Goal: Information Seeking & Learning: Learn about a topic

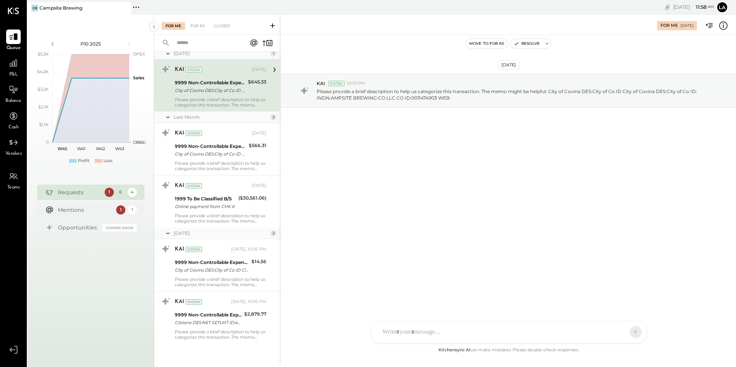
scroll to position [105, 0]
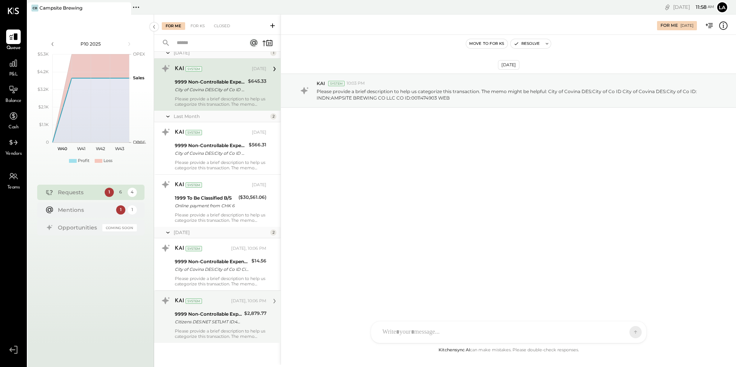
click at [221, 328] on div "KAI System Yesterday, 10:06 PM 9999 Non-Controllable Expenses:Other Income and …" at bounding box center [221, 317] width 92 height 44
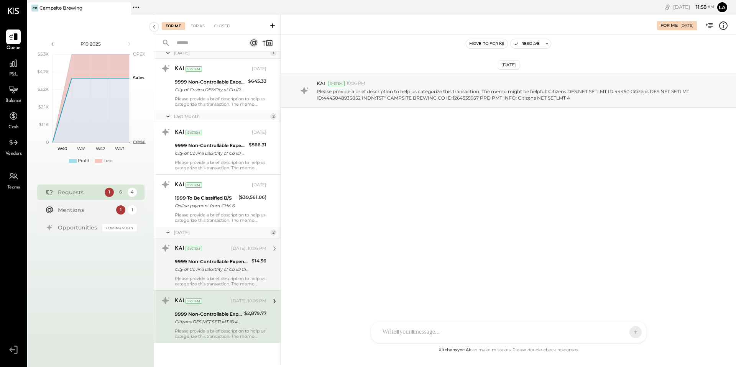
click at [227, 272] on div "City of Covina DES:City of Co ID City of Covina DES:City of Co ID: INDN:AMPSITE…" at bounding box center [212, 270] width 74 height 8
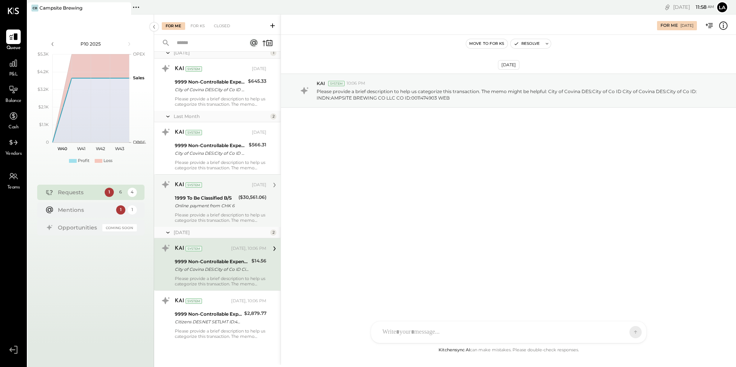
click at [203, 208] on div "Online payment from CHK 6" at bounding box center [205, 206] width 61 height 8
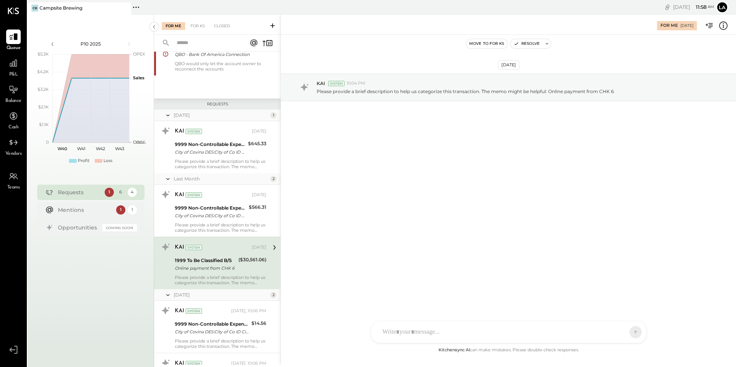
scroll to position [20, 0]
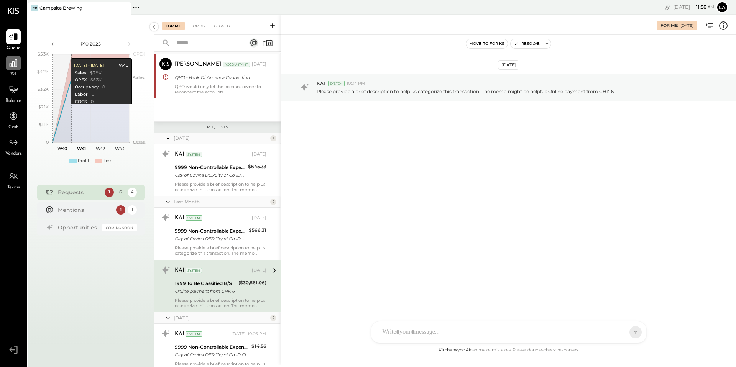
click at [12, 63] on icon at bounding box center [13, 63] width 10 height 10
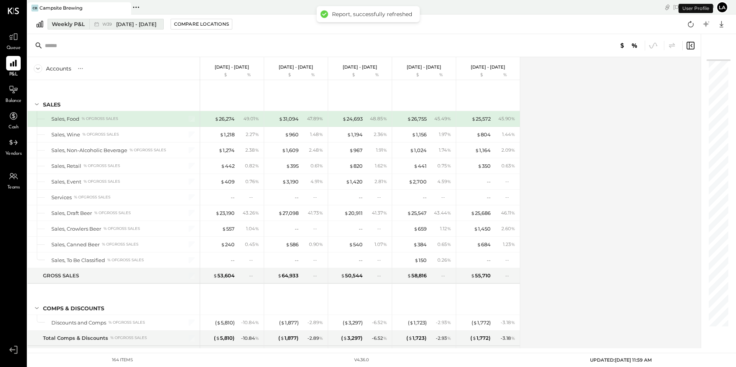
click at [110, 24] on span "W39" at bounding box center [108, 24] width 12 height 4
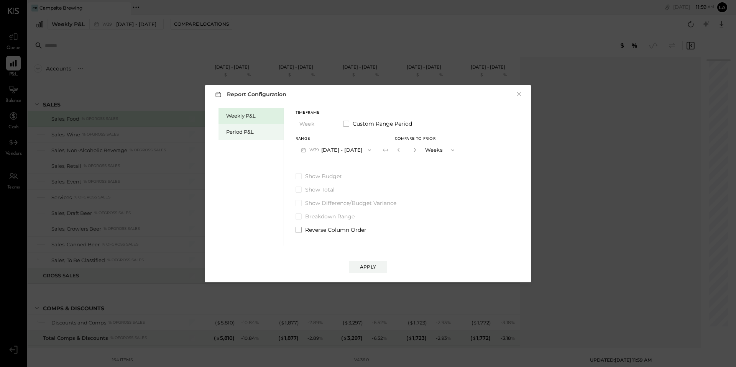
click at [226, 128] on div "Period P&L" at bounding box center [251, 132] width 65 height 16
click at [317, 124] on button "Period" at bounding box center [315, 124] width 38 height 14
click at [373, 146] on button "P10 Sep 29 - Oct 26, 2025" at bounding box center [335, 150] width 79 height 14
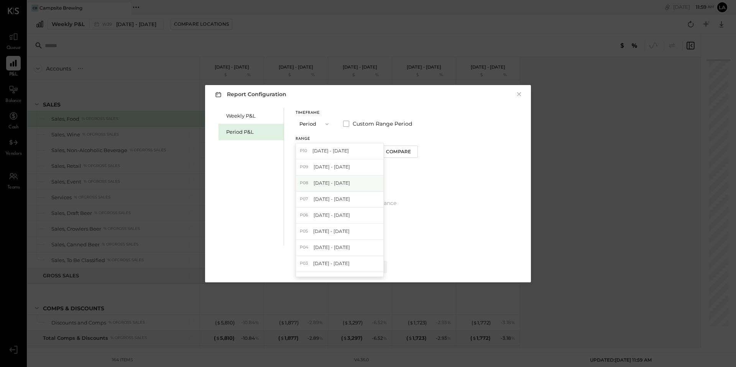
click at [363, 182] on div "P08 Jul 28 - Aug 24, 2025" at bounding box center [339, 184] width 87 height 16
click at [398, 154] on button "Compare" at bounding box center [400, 152] width 38 height 12
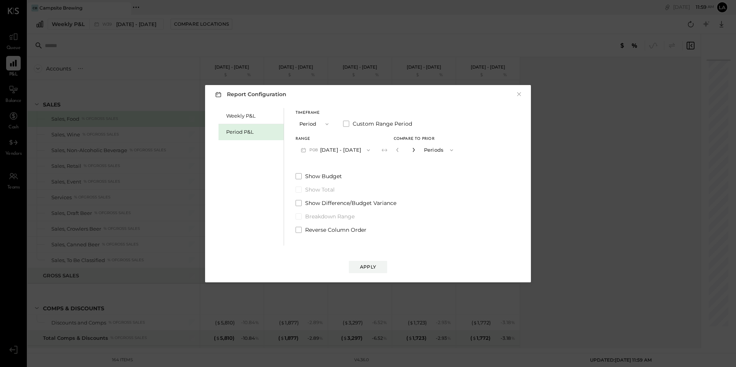
click at [416, 149] on icon "button" at bounding box center [414, 150] width 5 height 5
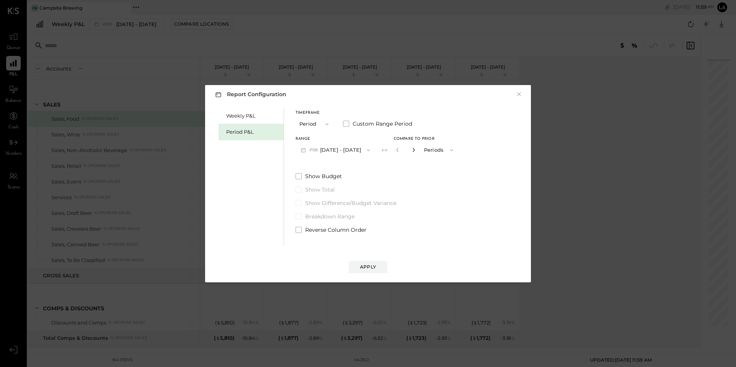
type input "*"
click at [372, 150] on icon "button" at bounding box center [368, 150] width 6 height 6
click at [365, 163] on div "P09 Aug 25 - Sep 28, 2025" at bounding box center [339, 168] width 87 height 16
click at [302, 178] on label "Show Budget" at bounding box center [377, 177] width 163 height 8
click at [375, 267] on div "Apply" at bounding box center [368, 267] width 16 height 7
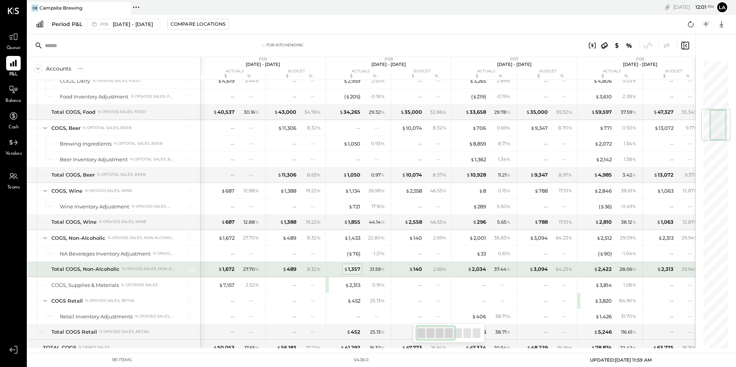
scroll to position [413, 0]
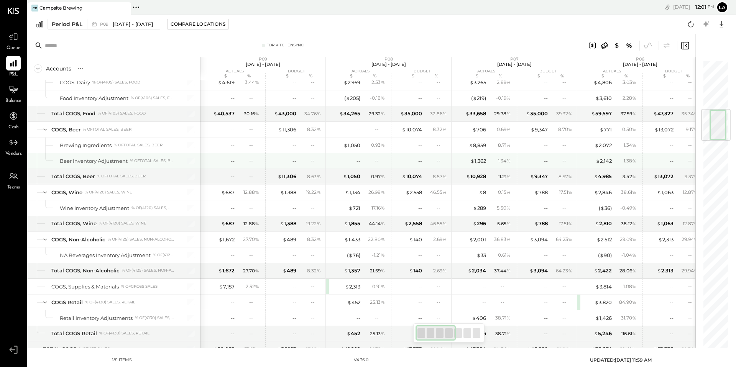
click at [361, 161] on div "-- --" at bounding box center [359, 160] width 58 height 15
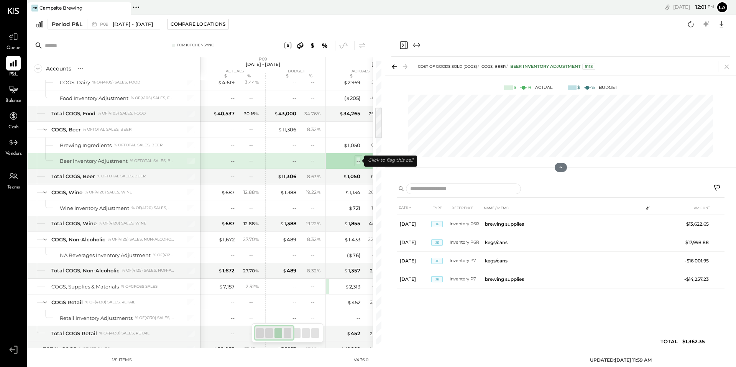
click at [358, 161] on div "--" at bounding box center [359, 161] width 4 height 7
click at [726, 67] on icon at bounding box center [727, 66] width 11 height 11
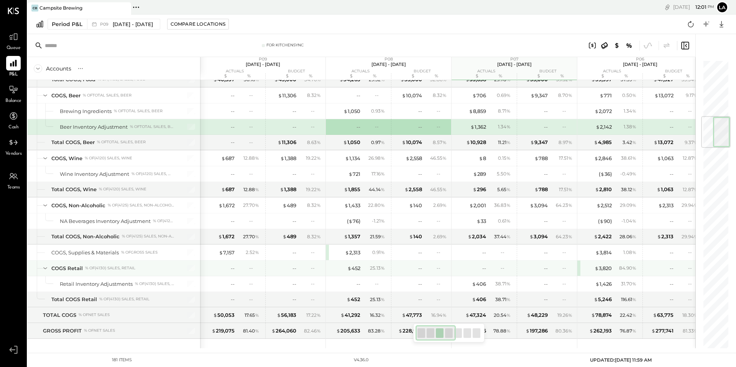
scroll to position [474, 0]
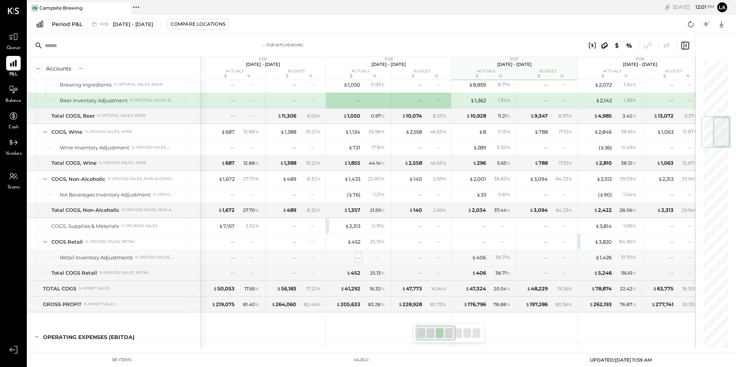
click at [358, 258] on div "--" at bounding box center [359, 257] width 4 height 7
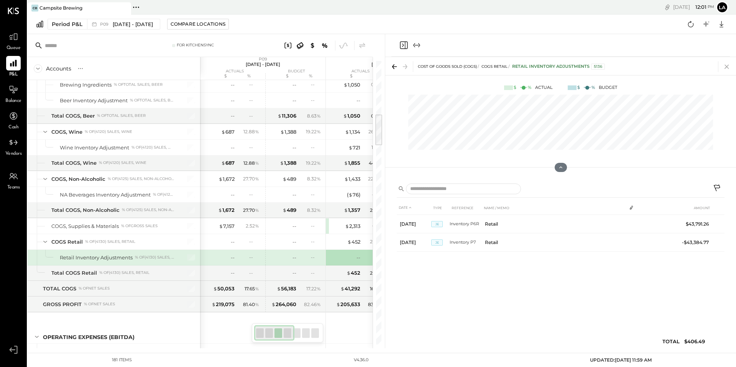
click at [724, 71] on icon at bounding box center [727, 66] width 11 height 11
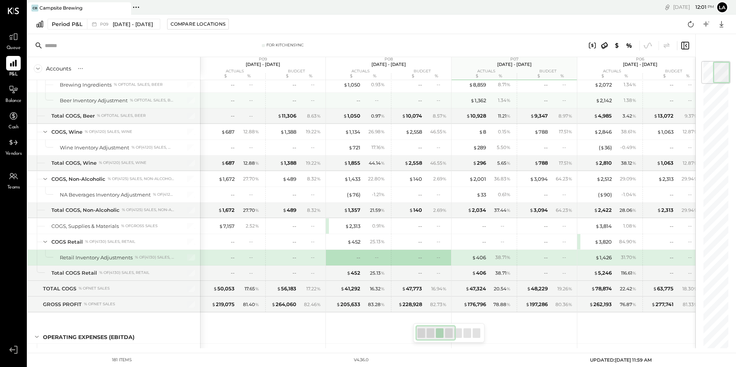
click at [355, 101] on div "--" at bounding box center [345, 100] width 31 height 7
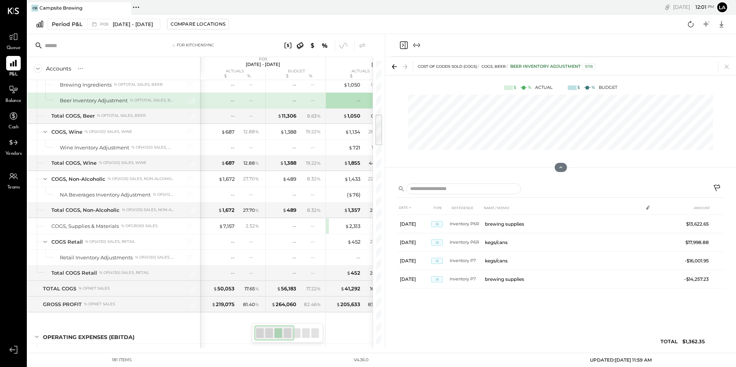
click at [730, 66] on icon at bounding box center [727, 66] width 11 height 11
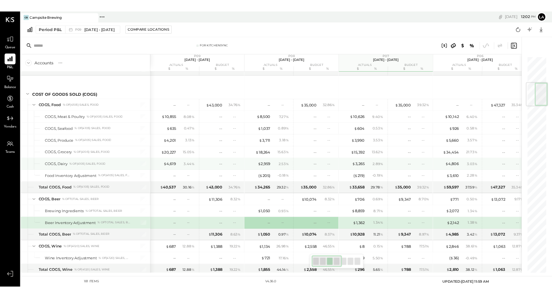
scroll to position [294, 0]
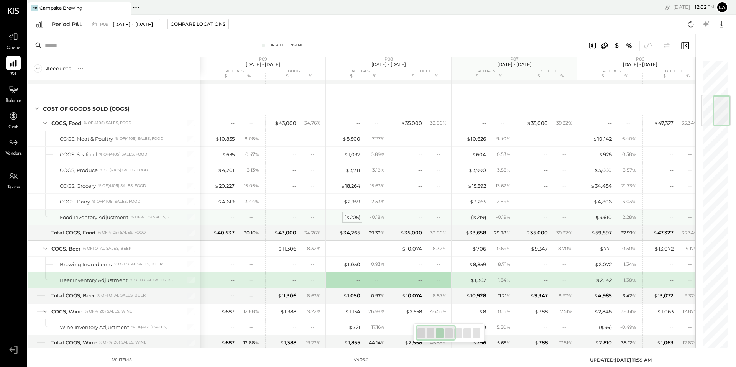
click at [348, 219] on span "$" at bounding box center [348, 217] width 4 height 6
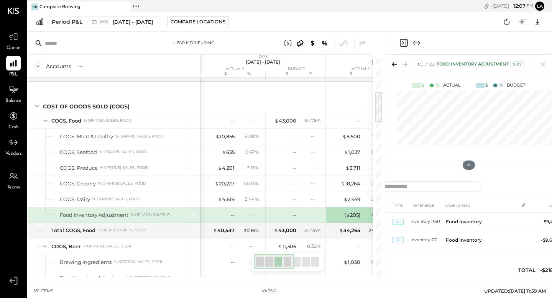
scroll to position [294, 0]
